Goal: Information Seeking & Learning: Check status

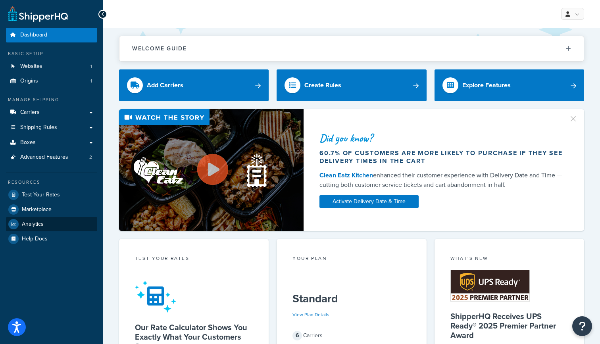
click at [53, 224] on link "Analytics" at bounding box center [51, 224] width 91 height 14
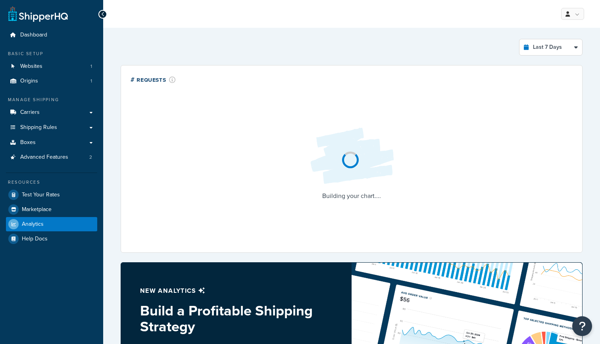
select select "last_7_days"
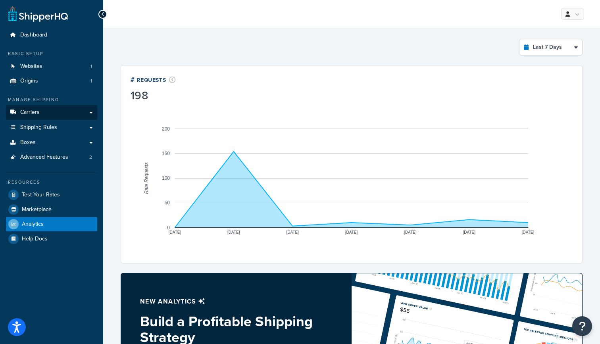
click at [54, 114] on link "Carriers" at bounding box center [51, 112] width 91 height 15
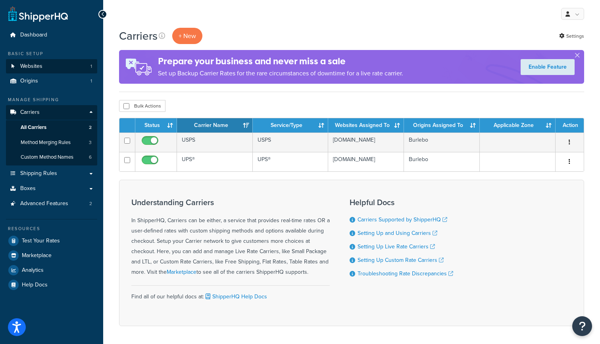
click at [52, 64] on link "Websites 1" at bounding box center [51, 66] width 91 height 15
